Goal: Transaction & Acquisition: Obtain resource

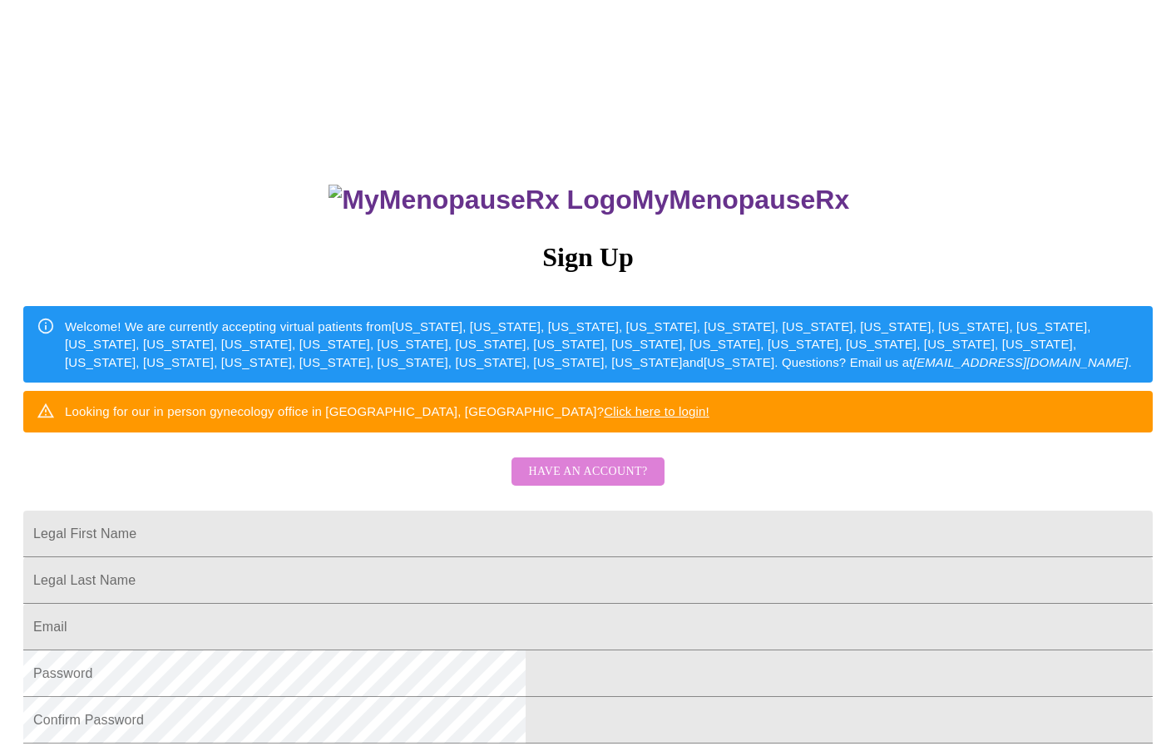
click at [618, 483] on span "Have an account?" at bounding box center [587, 472] width 119 height 21
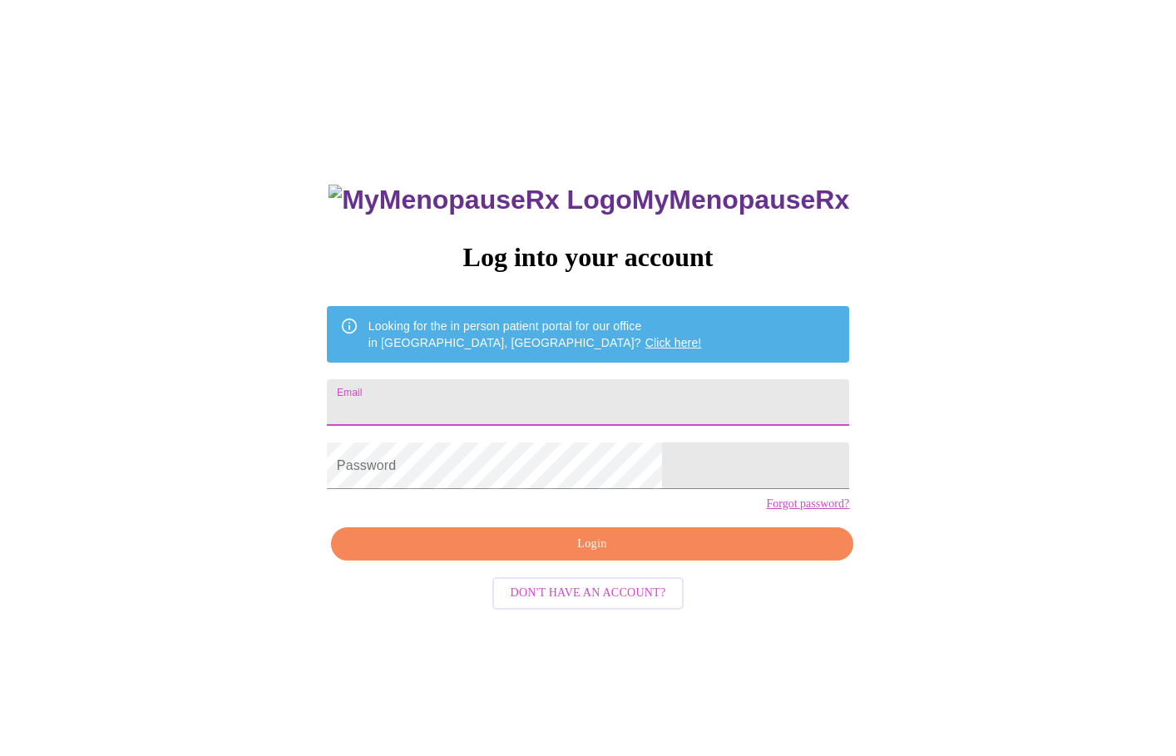
type input "[EMAIL_ADDRESS][DOMAIN_NAME]"
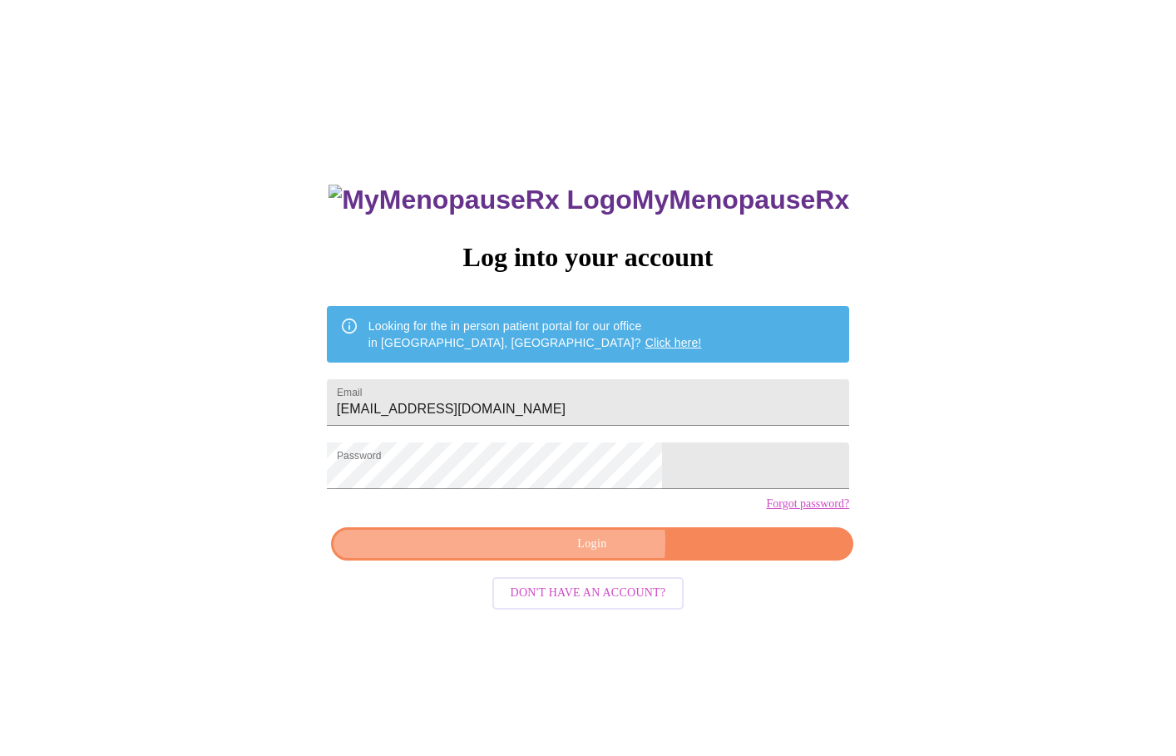
click at [573, 555] on span "Login" at bounding box center [592, 544] width 484 height 21
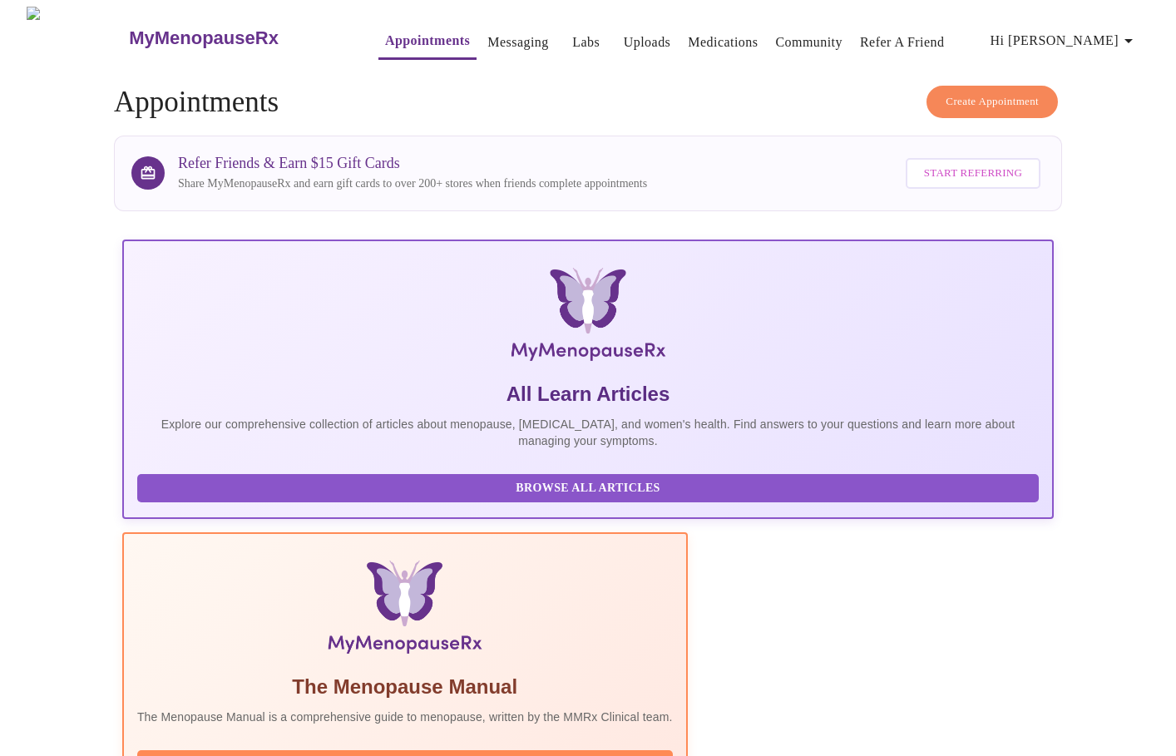
click at [1133, 39] on icon "button" at bounding box center [1129, 41] width 8 height 4
click at [1121, 97] on li "Invoices" at bounding box center [1108, 95] width 77 height 30
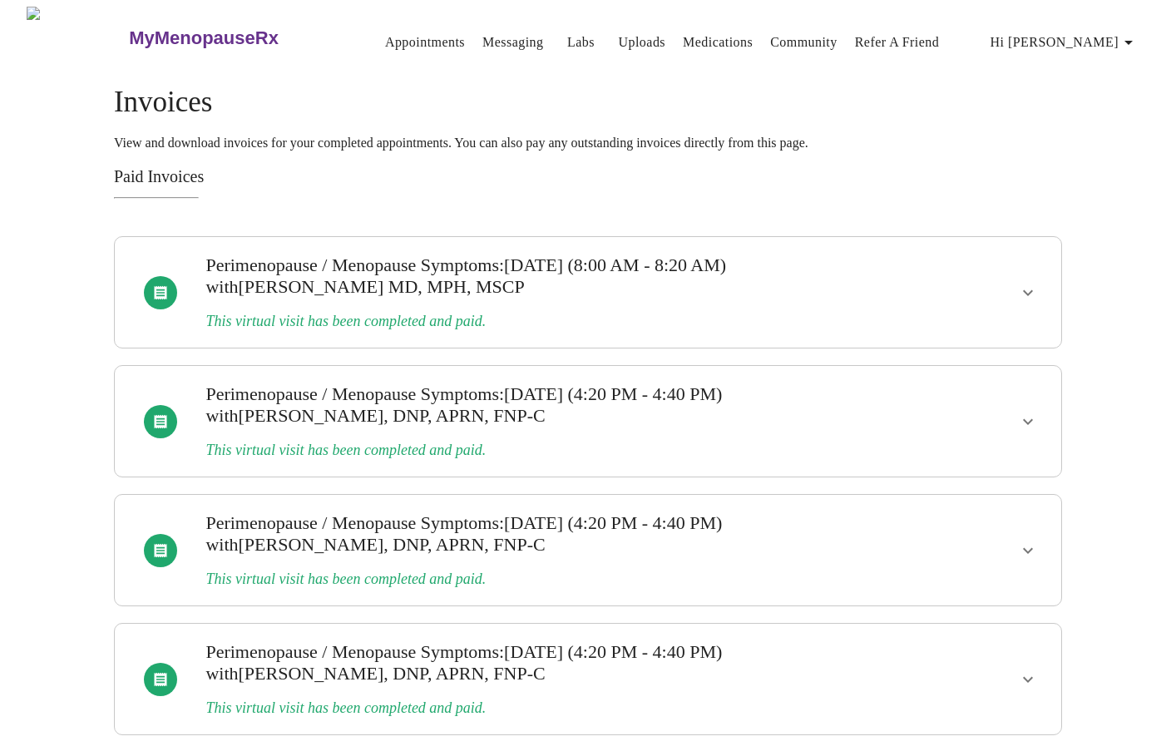
click at [462, 280] on span "with Vadim Gelman MD, MPH, MSCP" at bounding box center [364, 286] width 319 height 21
click at [1020, 289] on icon "show more" at bounding box center [1028, 293] width 20 height 20
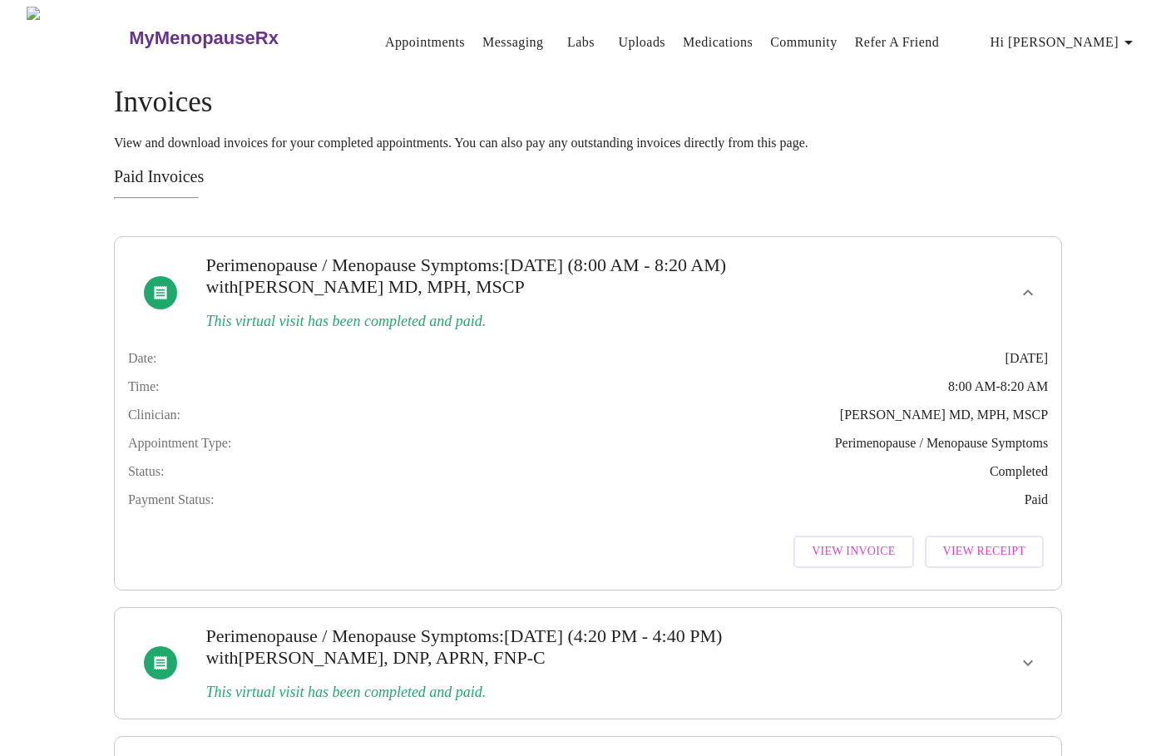
click at [963, 562] on span "View Receipt" at bounding box center [984, 552] width 83 height 21
click at [871, 562] on span "View Invoice" at bounding box center [853, 552] width 83 height 21
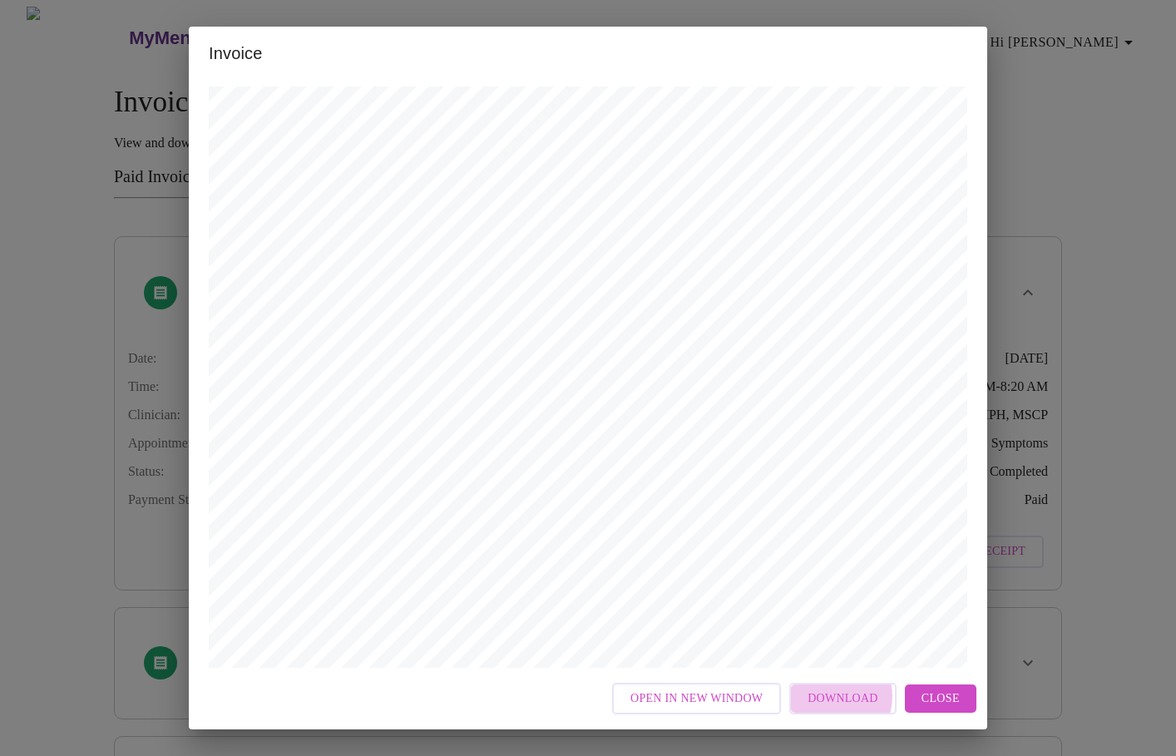
click at [839, 697] on span "Download" at bounding box center [843, 699] width 70 height 21
click at [924, 690] on span "Close" at bounding box center [941, 699] width 38 height 21
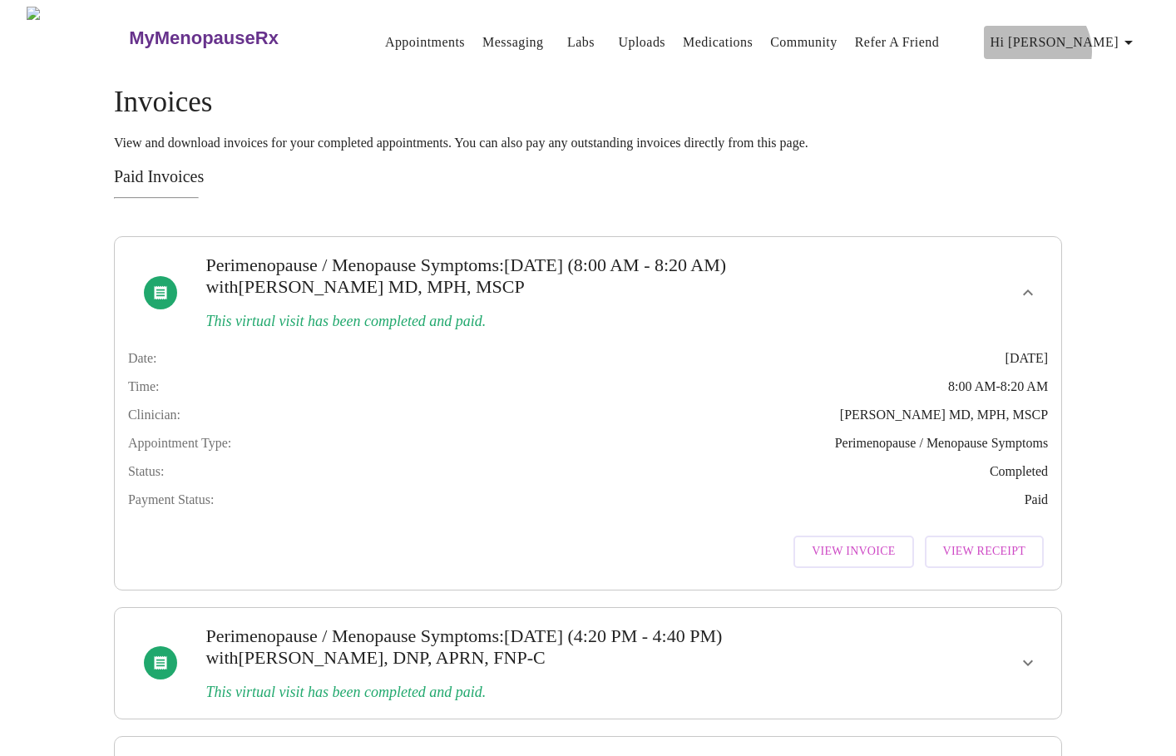
click at [1116, 44] on span "Hi Tanya" at bounding box center [1065, 42] width 148 height 23
click at [1126, 133] on li "Log out" at bounding box center [1108, 126] width 77 height 30
